Goal: Find specific page/section: Find specific page/section

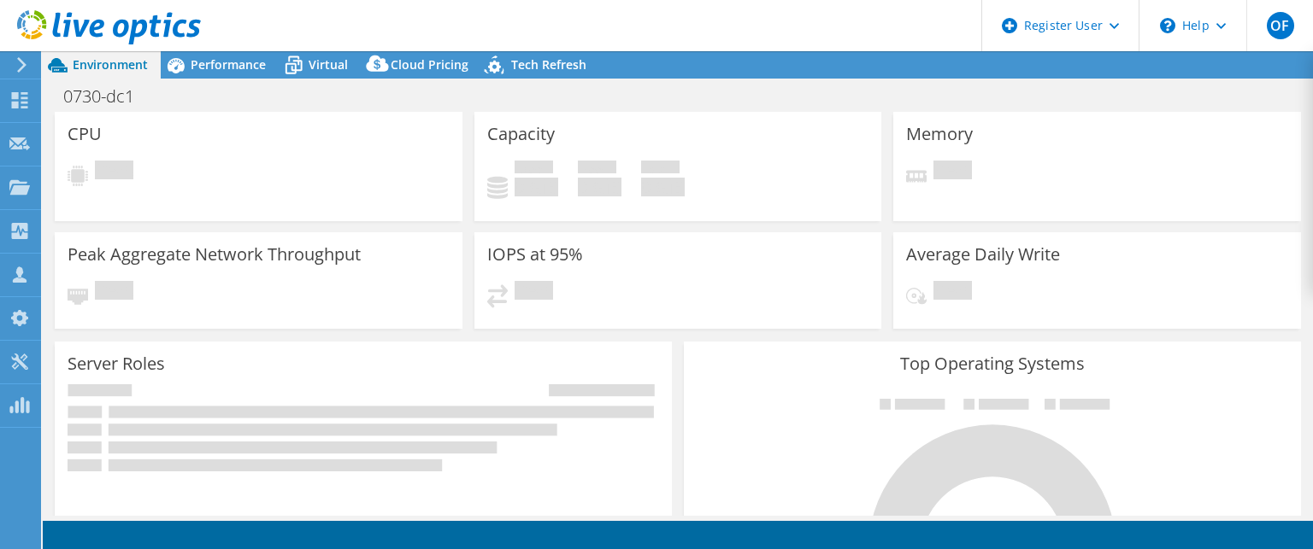
select select "USD"
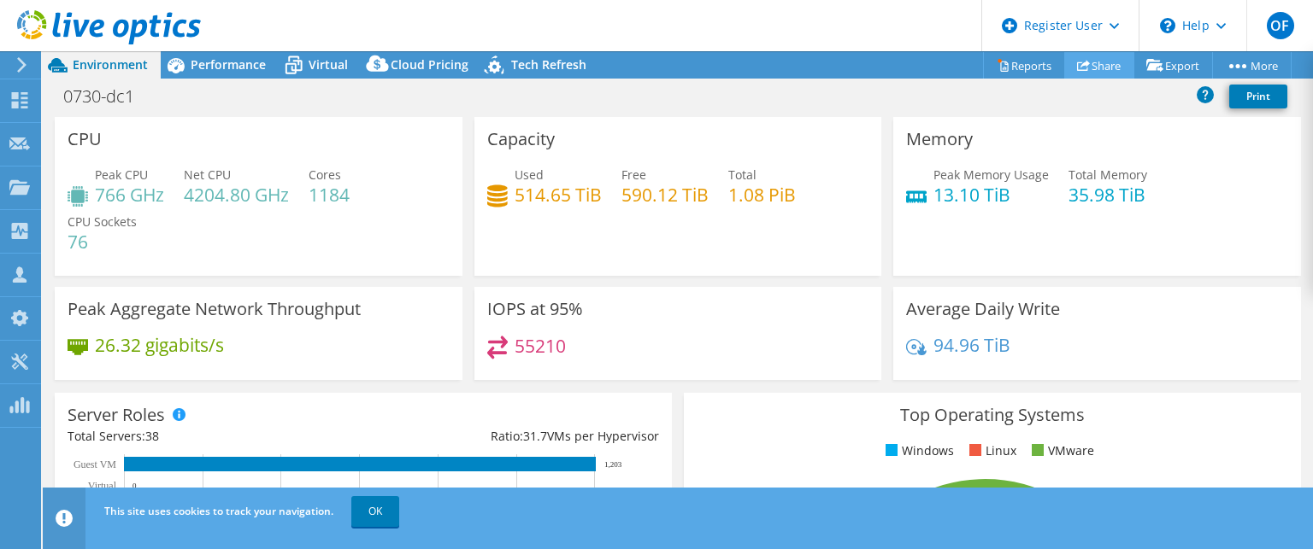
click at [1086, 68] on link "Share" at bounding box center [1099, 65] width 70 height 26
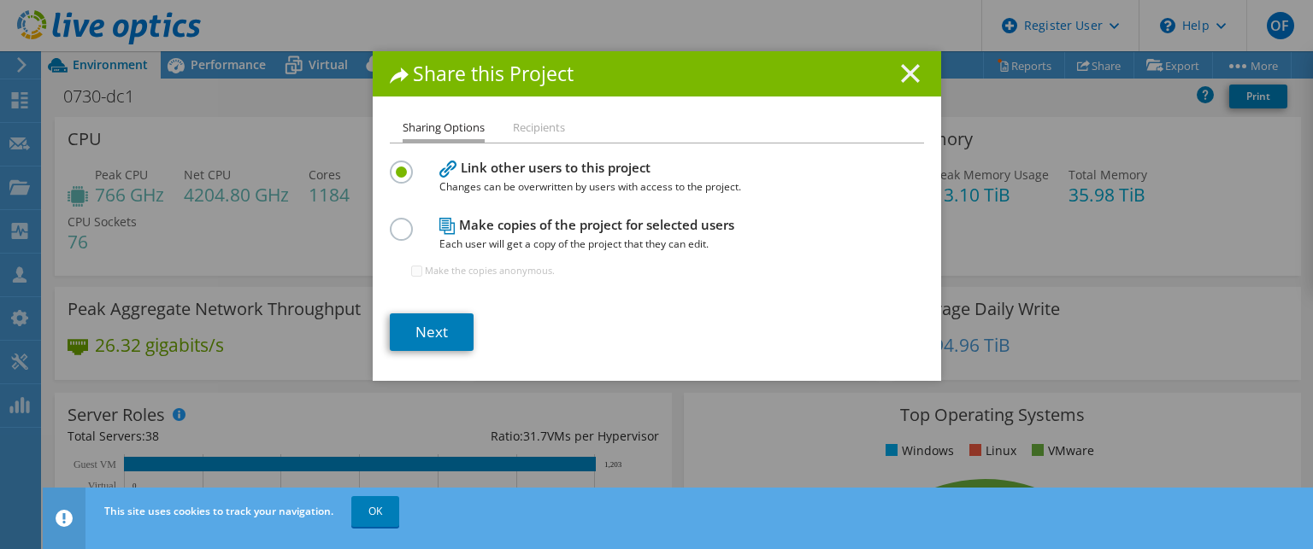
click at [902, 68] on icon at bounding box center [910, 73] width 19 height 19
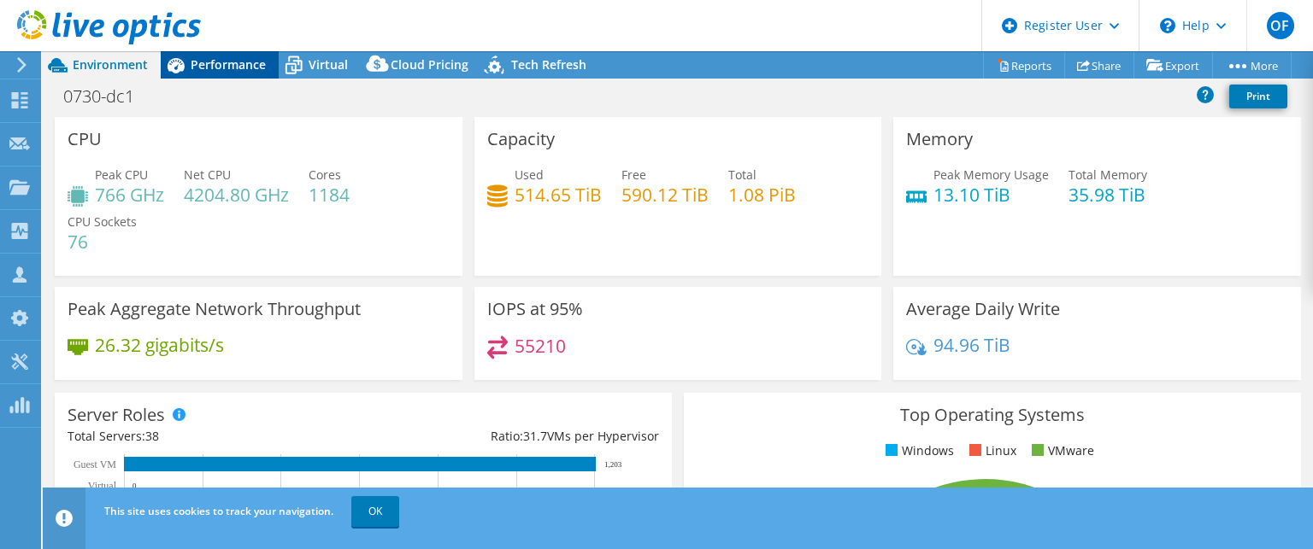
click at [227, 70] on span "Performance" at bounding box center [228, 64] width 75 height 16
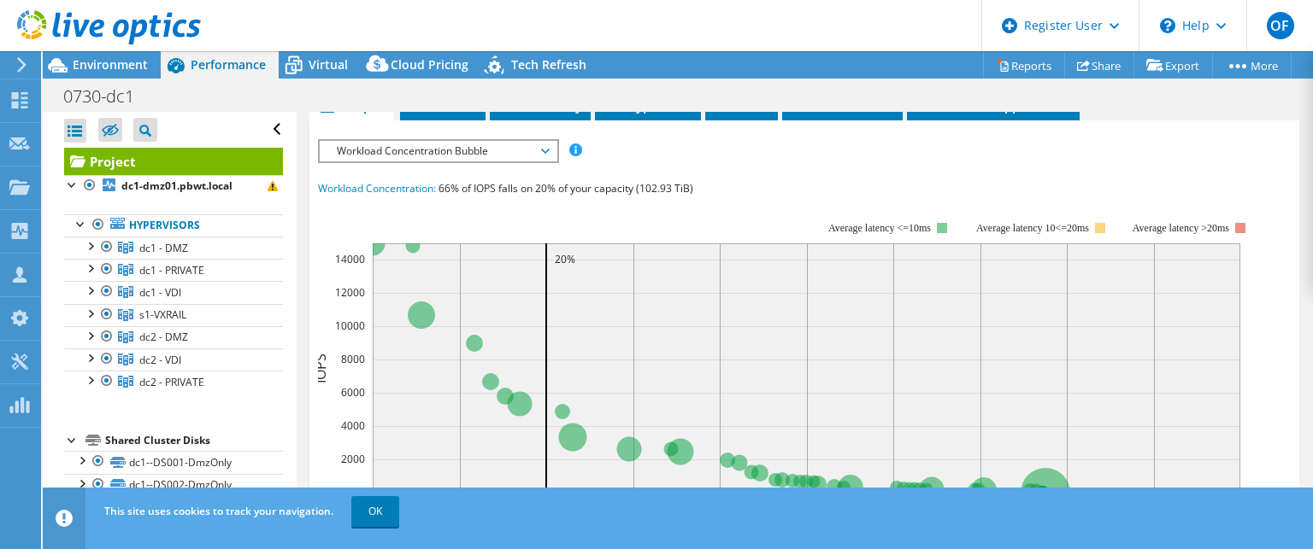
scroll to position [427, 0]
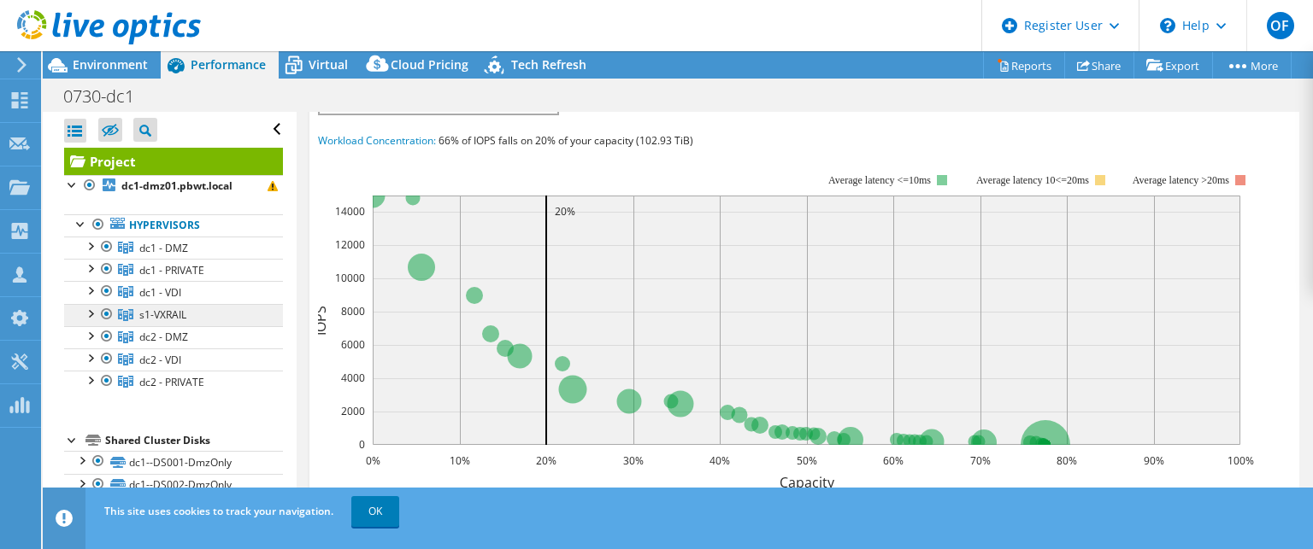
click at [185, 314] on span "s1-VXRAIL" at bounding box center [162, 315] width 47 height 15
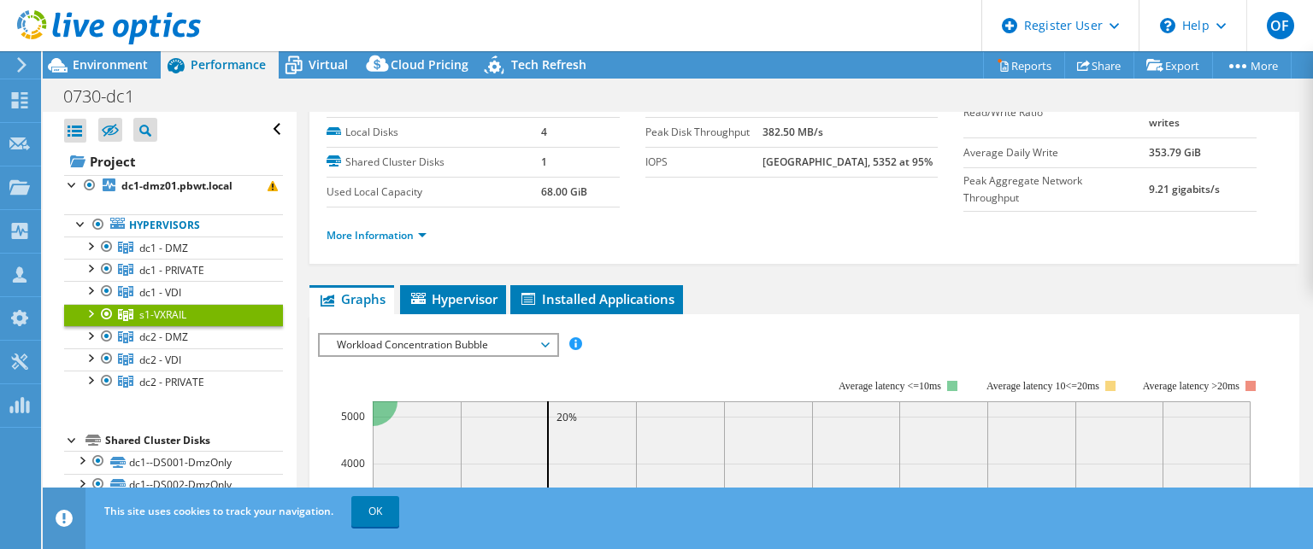
scroll to position [0, 0]
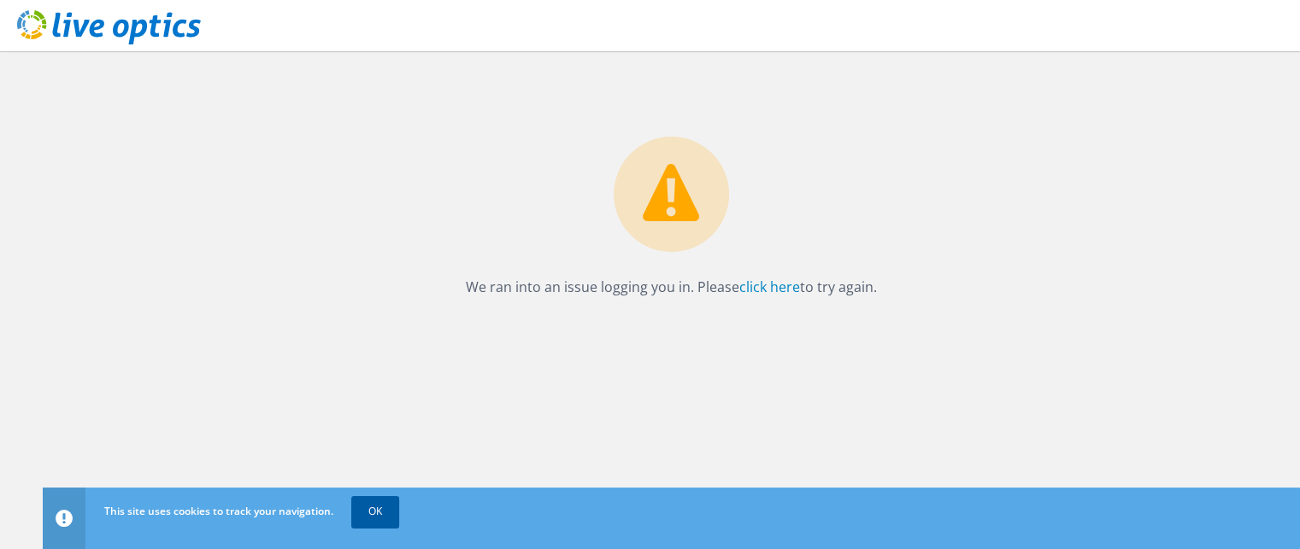
click at [378, 508] on link "OK" at bounding box center [375, 512] width 48 height 31
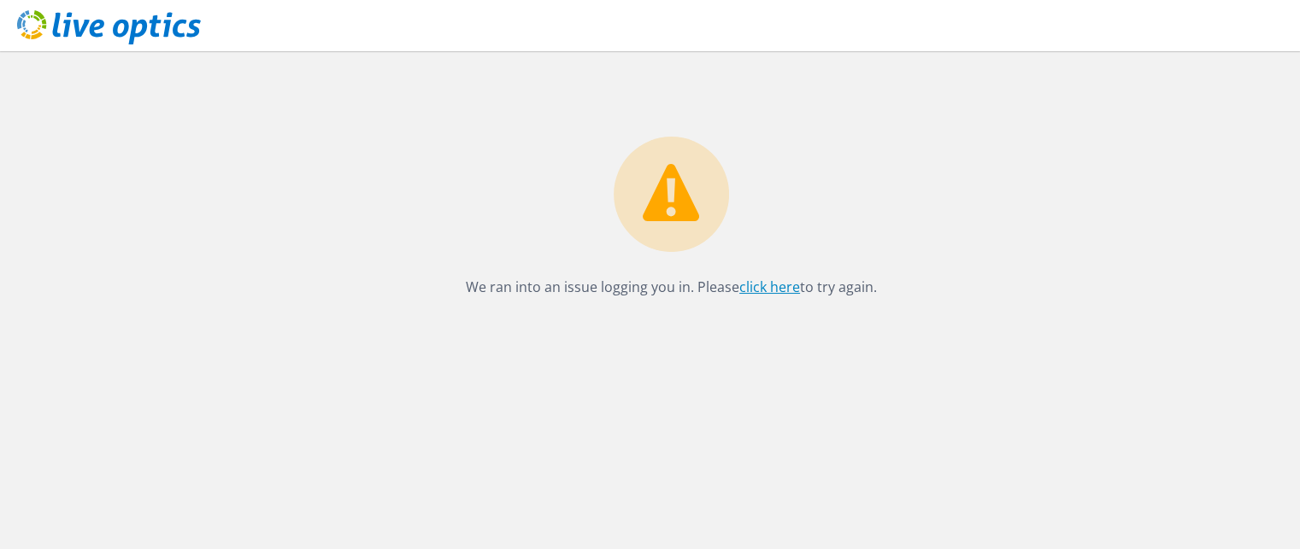
click at [762, 286] on link "click here" at bounding box center [769, 287] width 61 height 19
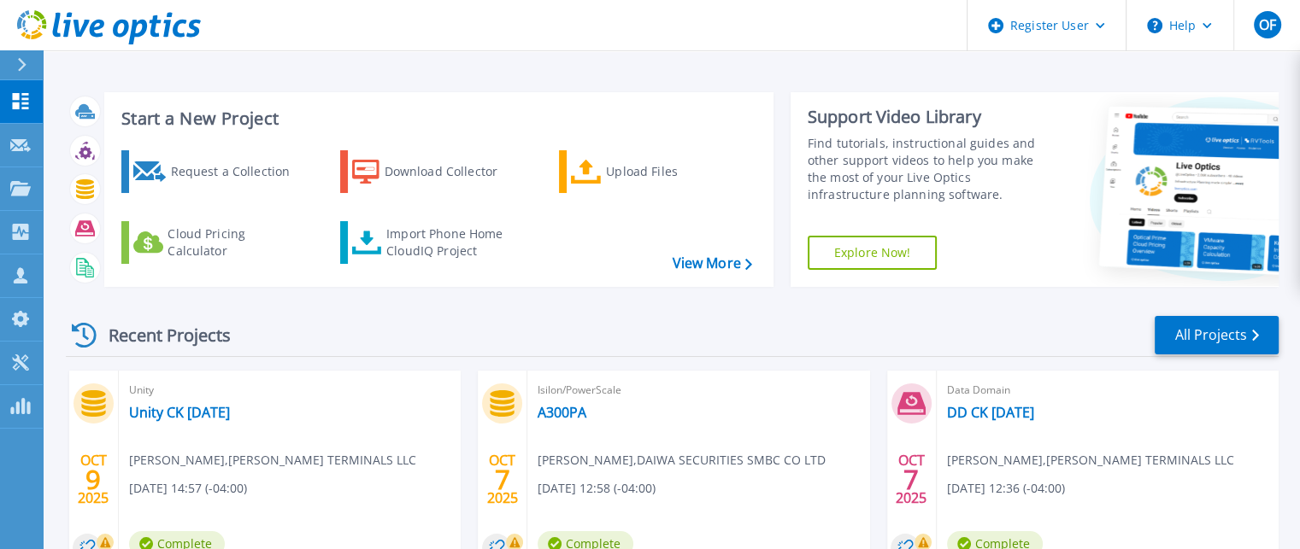
scroll to position [171, 0]
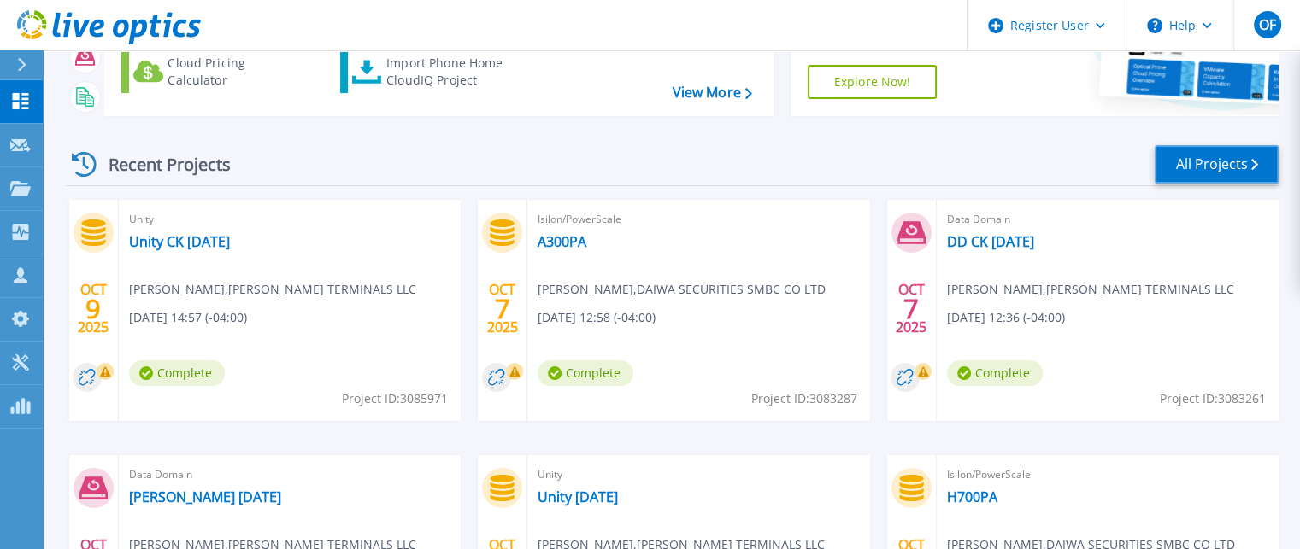
click at [1226, 165] on link "All Projects" at bounding box center [1217, 164] width 124 height 38
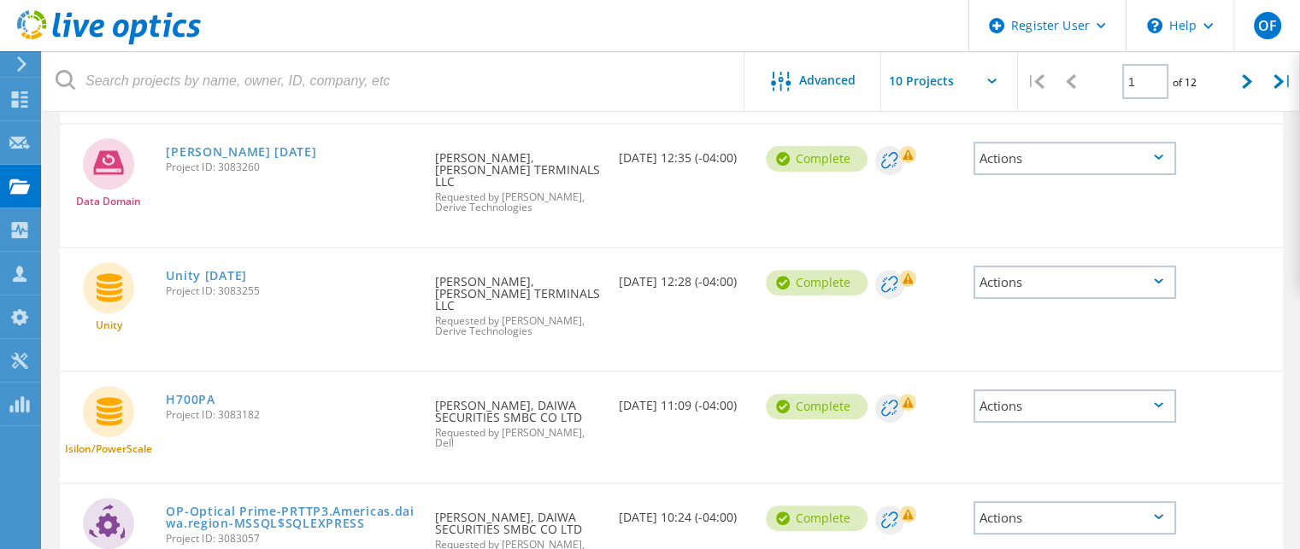
scroll to position [544, 0]
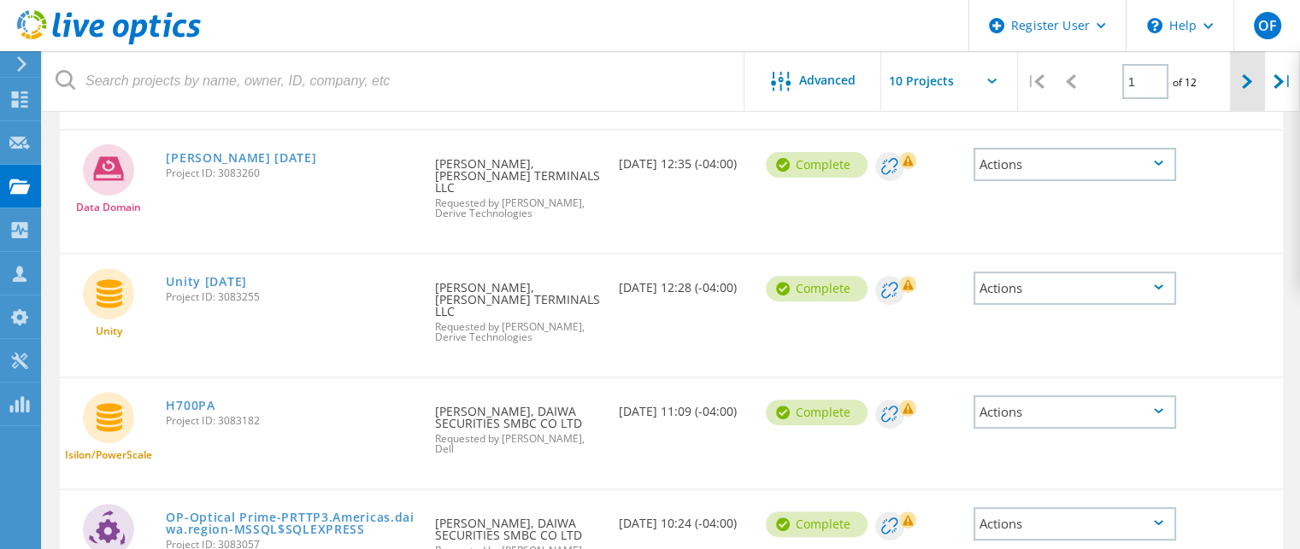
click at [1243, 78] on icon at bounding box center [1247, 81] width 10 height 15
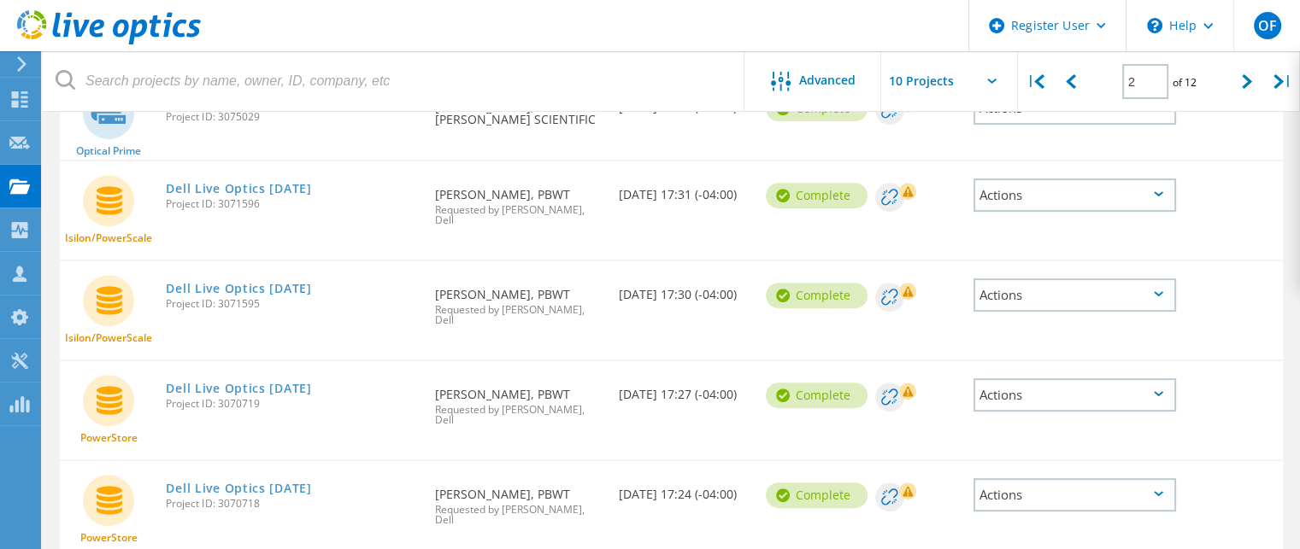
scroll to position [732, 0]
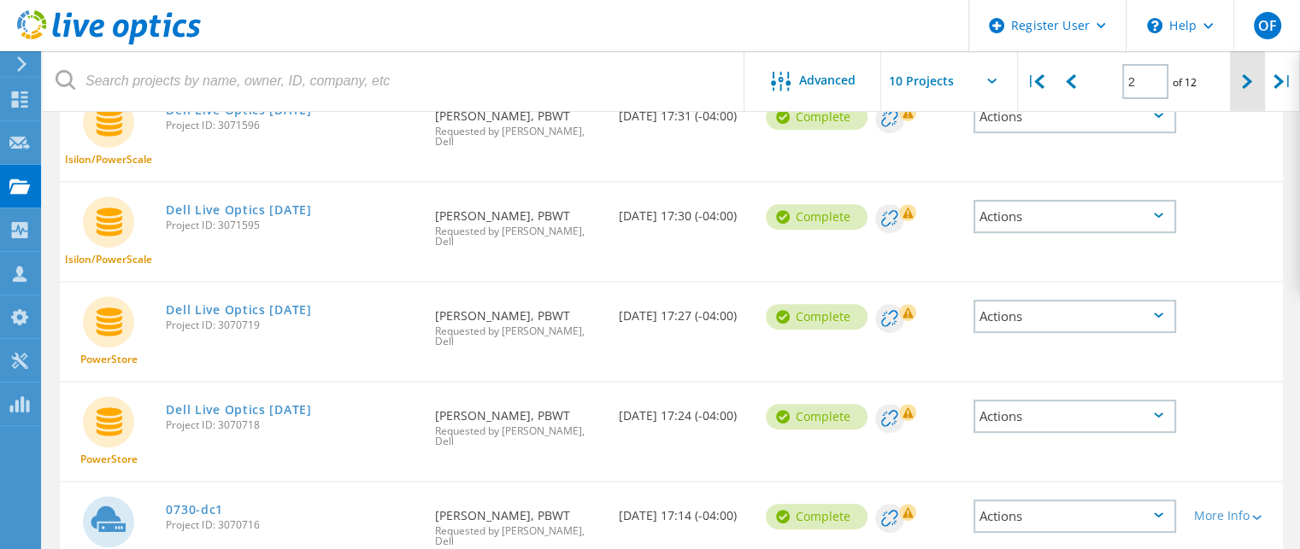
click at [1253, 85] on div at bounding box center [1247, 81] width 35 height 61
type input "3"
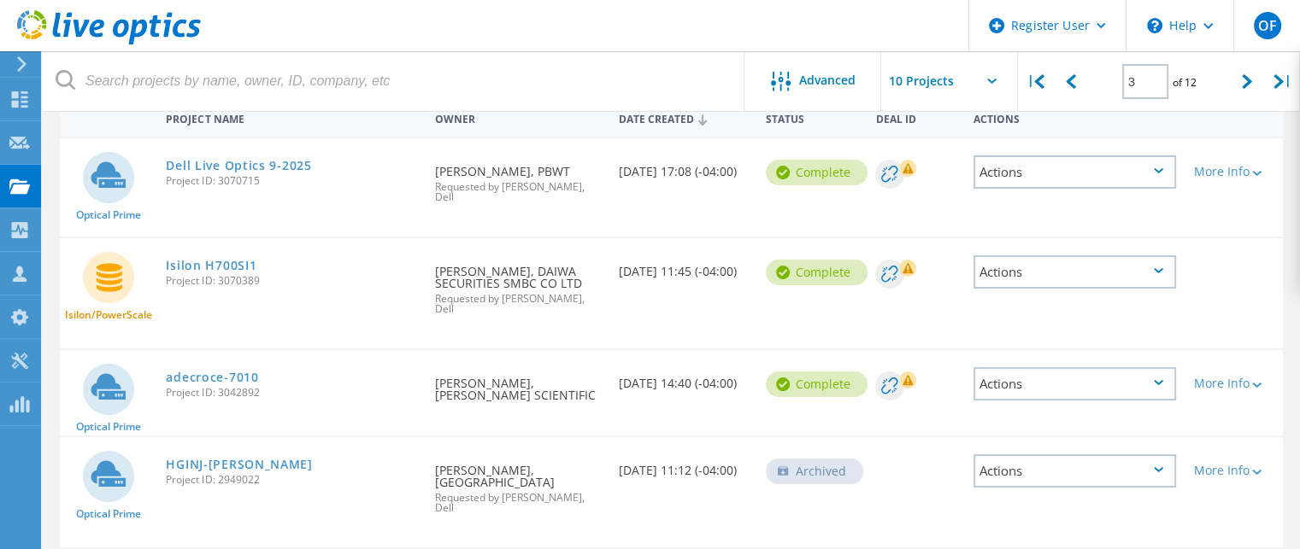
scroll to position [0, 0]
